Goal: Task Accomplishment & Management: Manage account settings

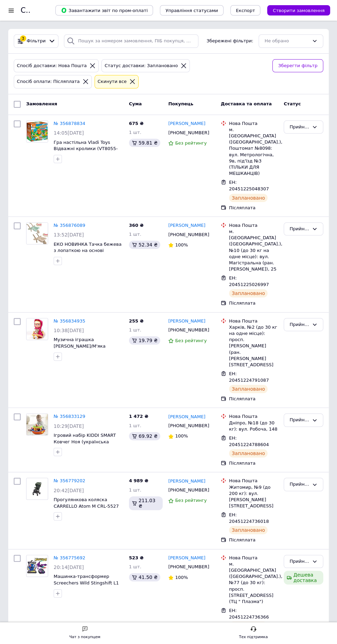
click at [17, 104] on input "checkbox" at bounding box center [17, 104] width 7 height 7
checkbox input "true"
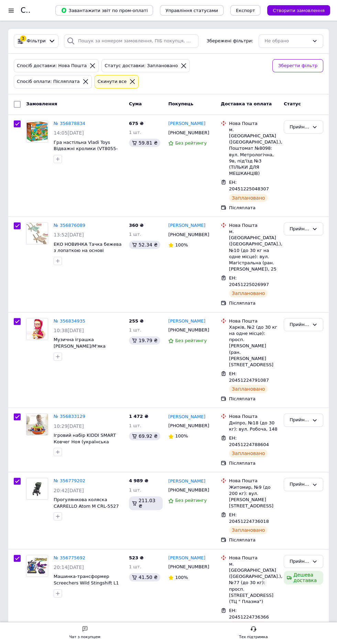
checkbox input "true"
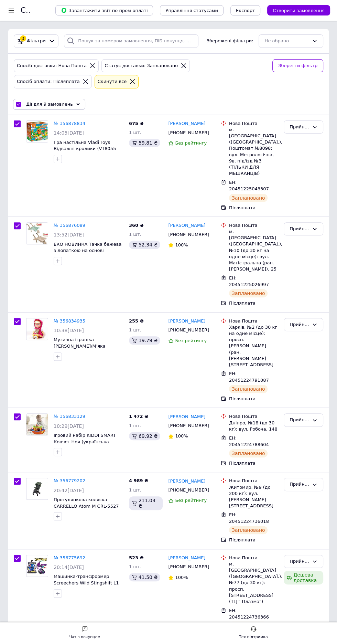
click at [60, 105] on span "Дії для 9 замовлень" at bounding box center [49, 104] width 47 height 6
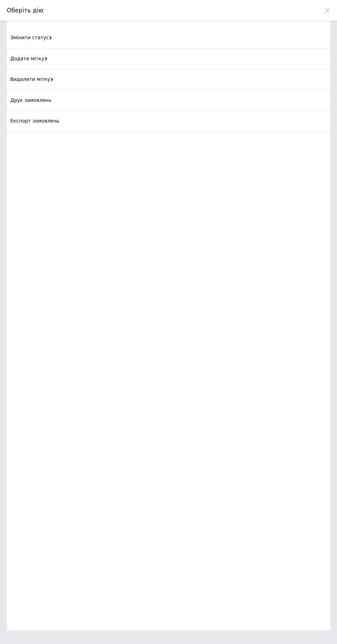
click at [115, 33] on div "Змінити статус" at bounding box center [168, 38] width 323 height 21
click at [114, 58] on div "Виконано" at bounding box center [168, 59] width 323 height 21
checkbox input "false"
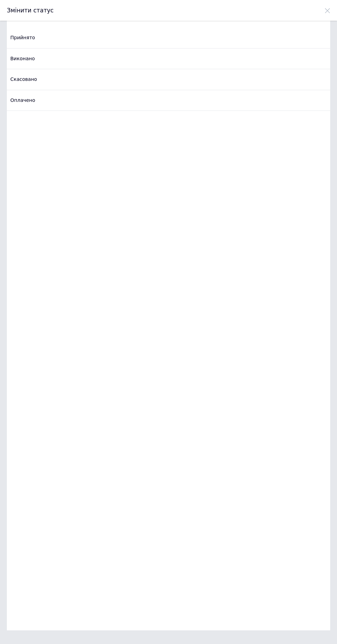
checkbox input "false"
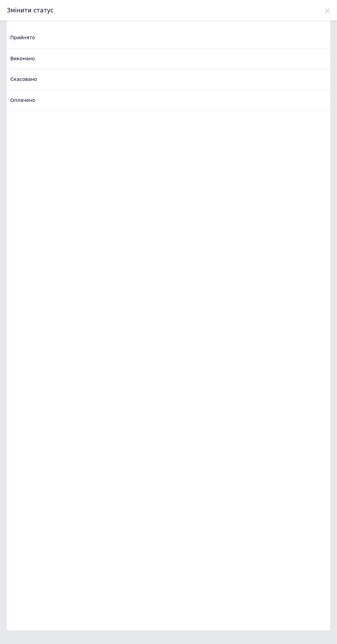
checkbox input "false"
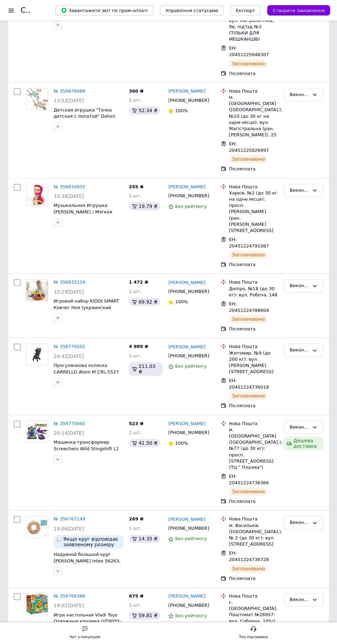
scroll to position [135, 0]
click at [74, 430] on span "20:14[DATE]" at bounding box center [69, 433] width 30 height 6
click at [68, 420] on link "№ 356775692" at bounding box center [70, 422] width 32 height 5
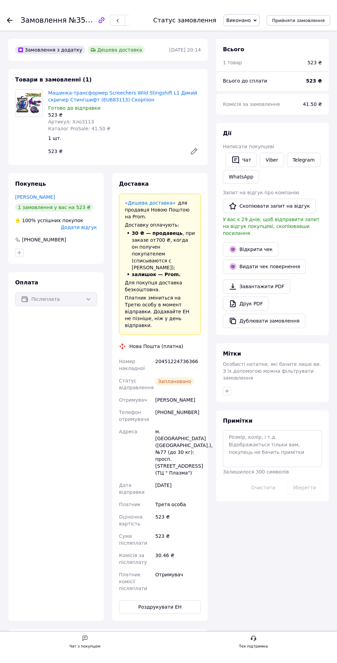
scroll to position [41, 0]
